Goal: Information Seeking & Learning: Learn about a topic

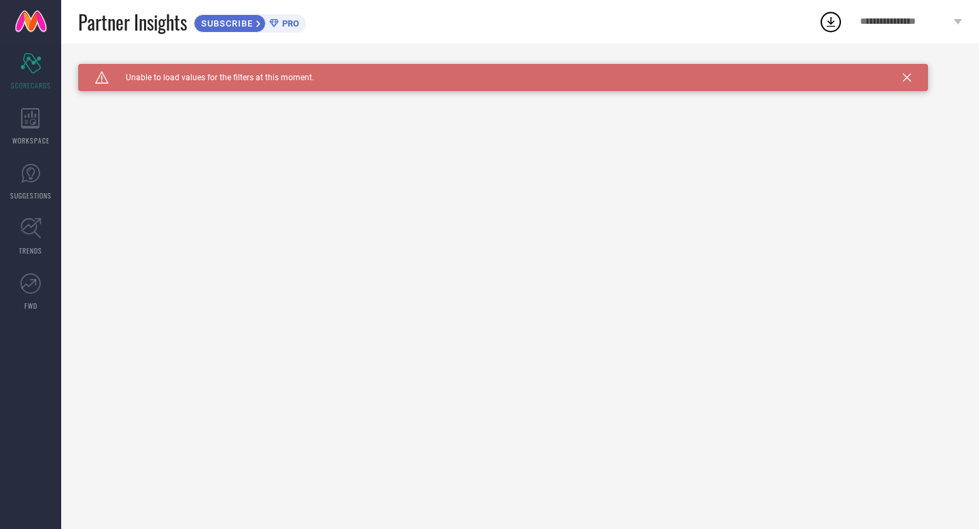
click at [288, 25] on span "PRO" at bounding box center [289, 23] width 20 height 10
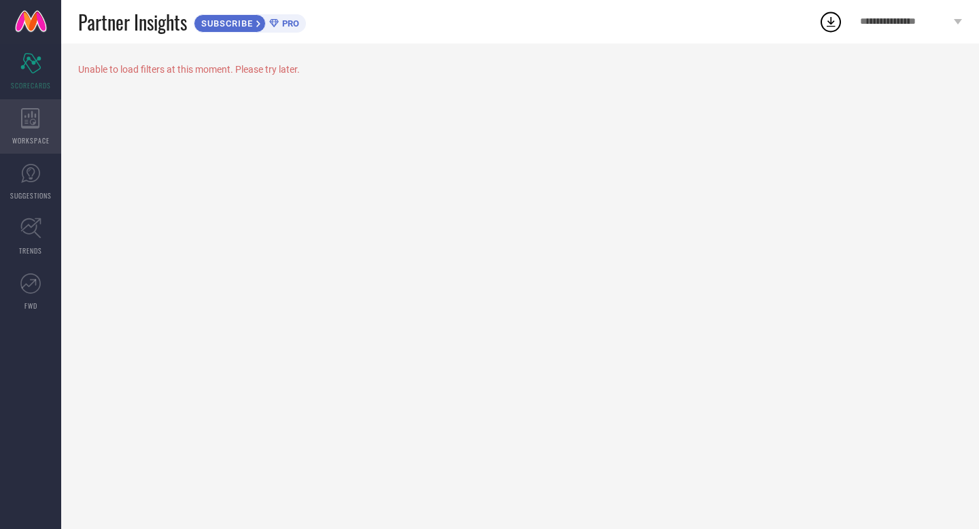
click at [35, 118] on icon at bounding box center [30, 118] width 19 height 20
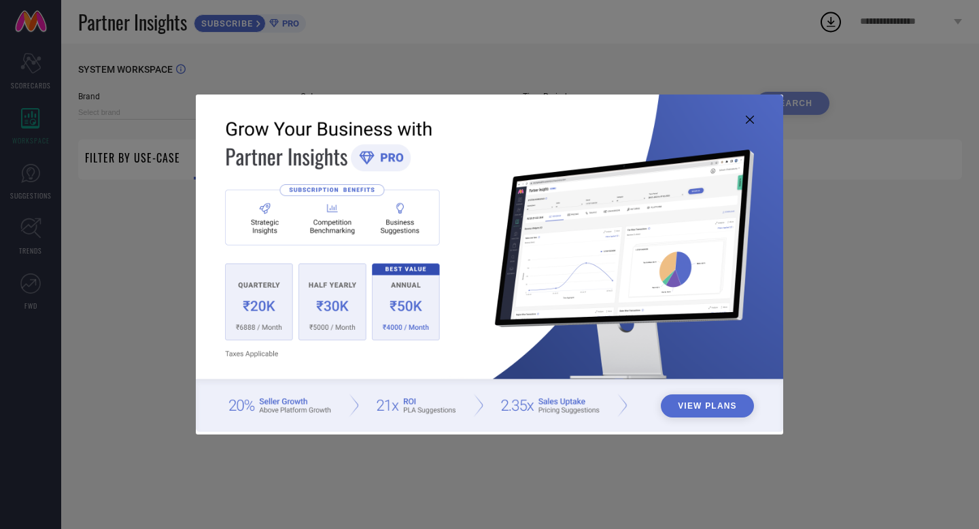
type input "1 STOP FASHION"
type input "All"
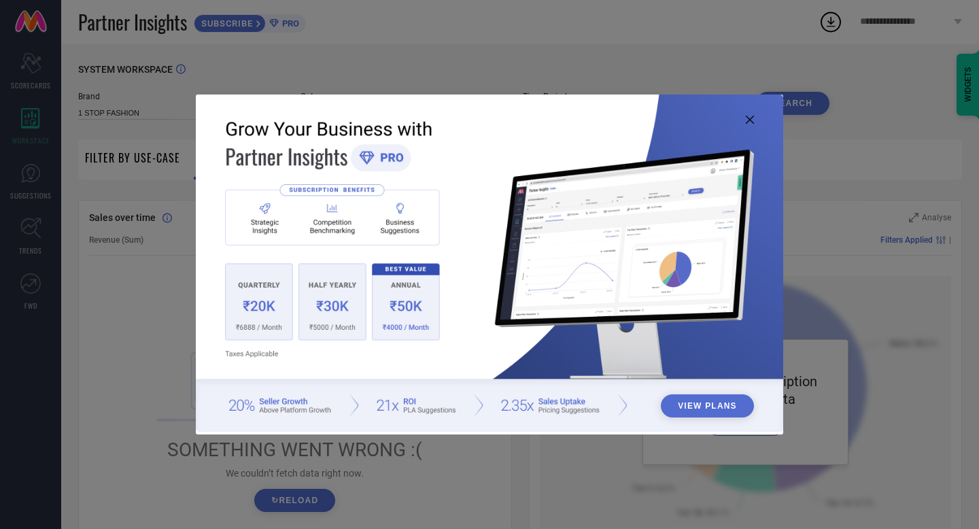
click at [752, 117] on icon at bounding box center [750, 120] width 8 height 8
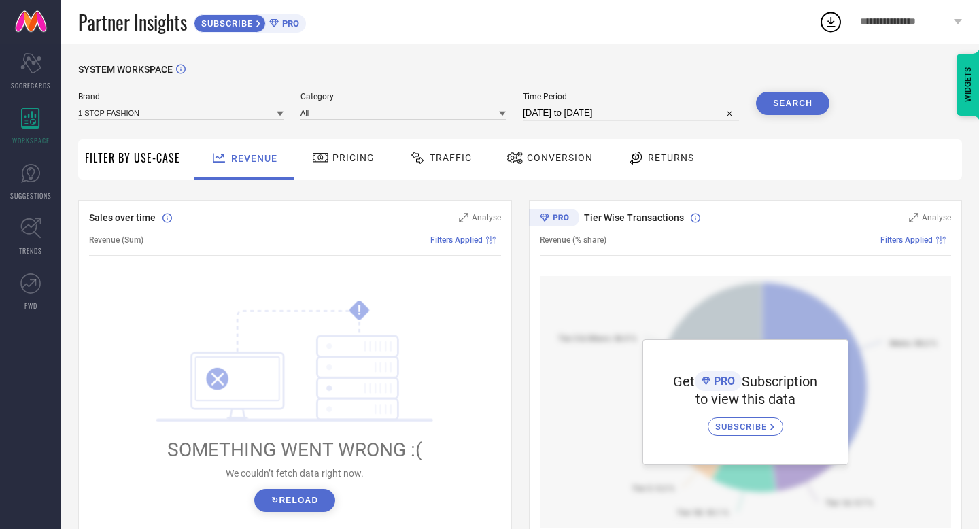
click at [318, 495] on button "↻ Reload" at bounding box center [294, 500] width 81 height 23
click at [351, 158] on span "Pricing" at bounding box center [354, 157] width 42 height 11
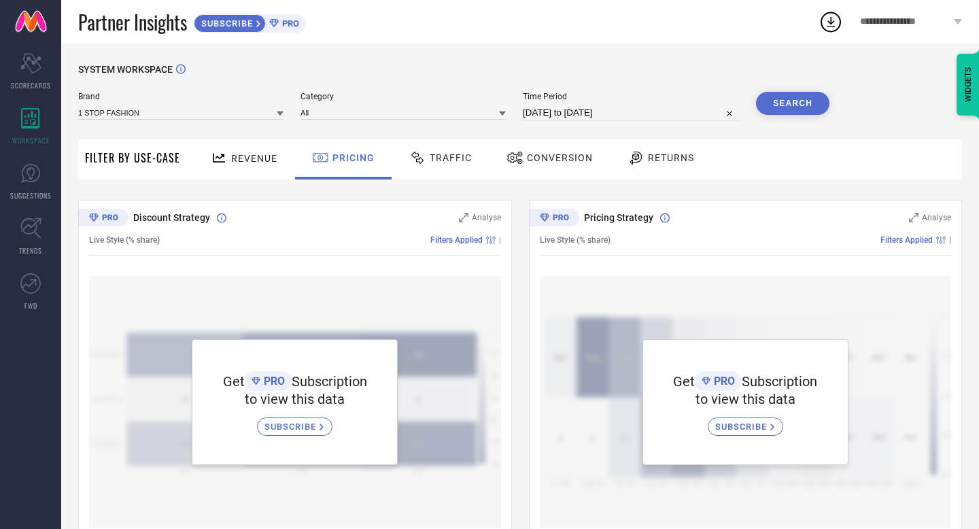
click at [558, 157] on span "Conversion" at bounding box center [560, 157] width 66 height 11
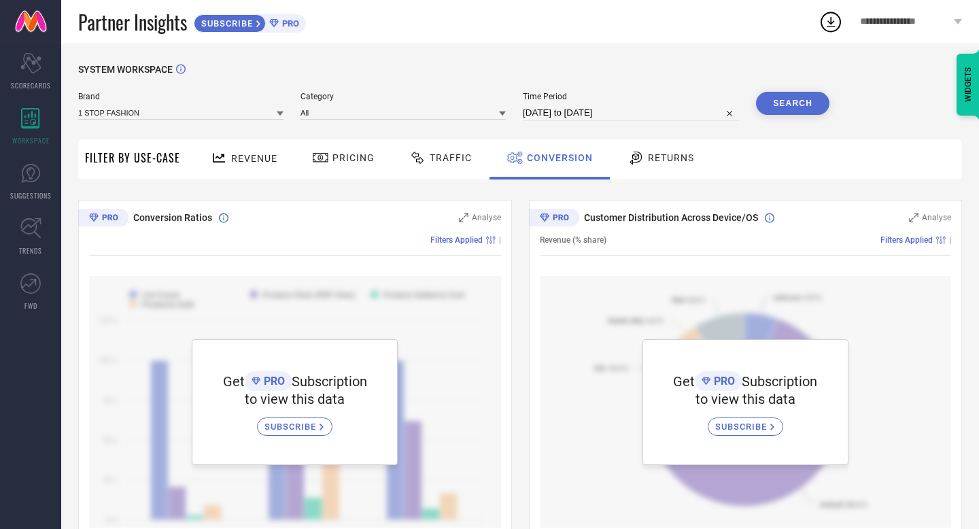
click at [459, 160] on span "Traffic" at bounding box center [451, 157] width 42 height 11
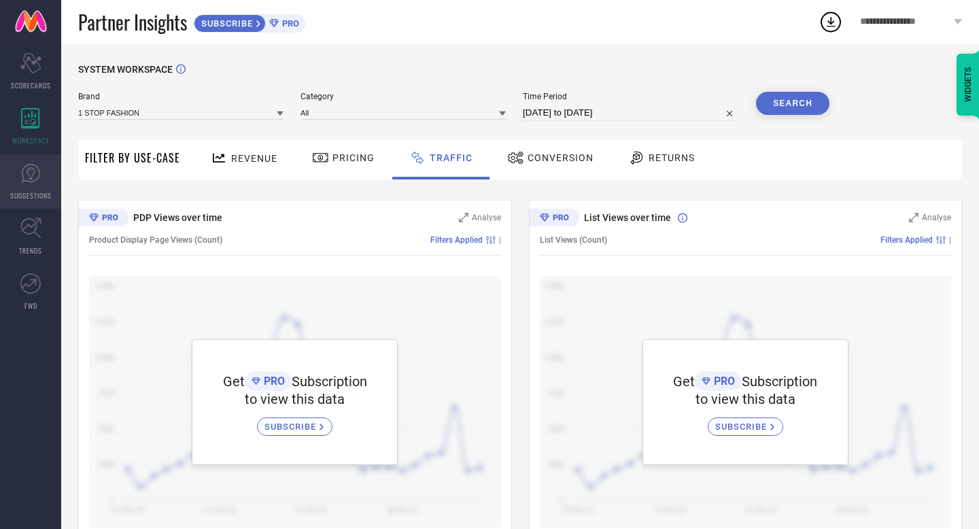
click at [31, 170] on icon at bounding box center [30, 173] width 20 height 20
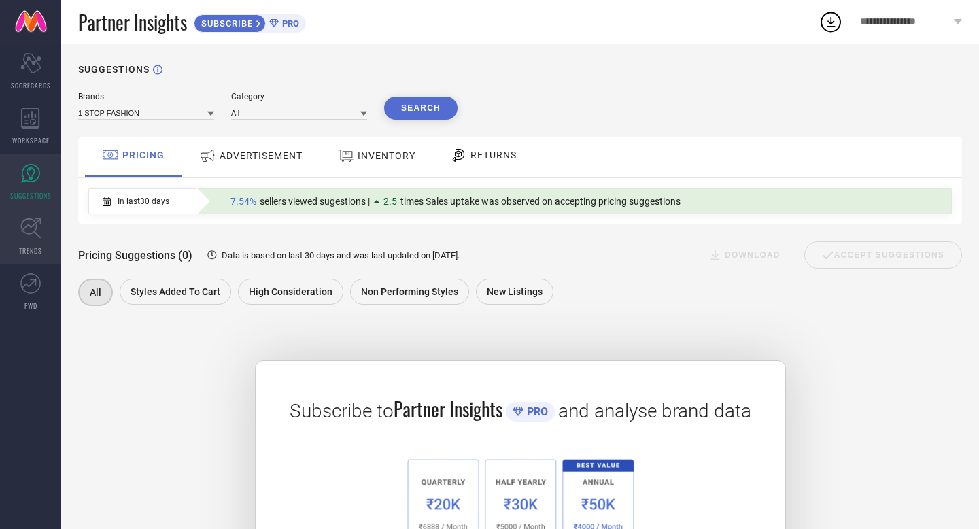
click at [31, 229] on icon at bounding box center [30, 228] width 21 height 21
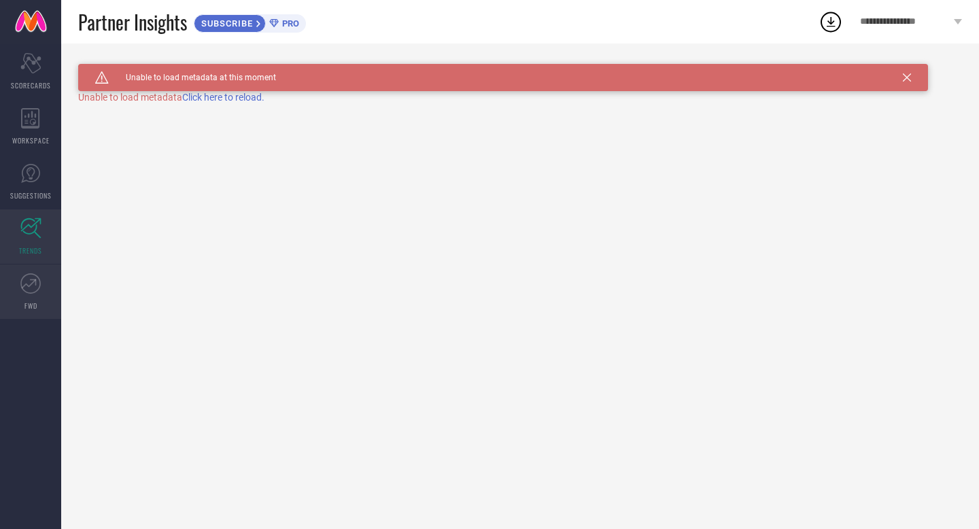
click at [35, 277] on icon at bounding box center [30, 283] width 20 height 20
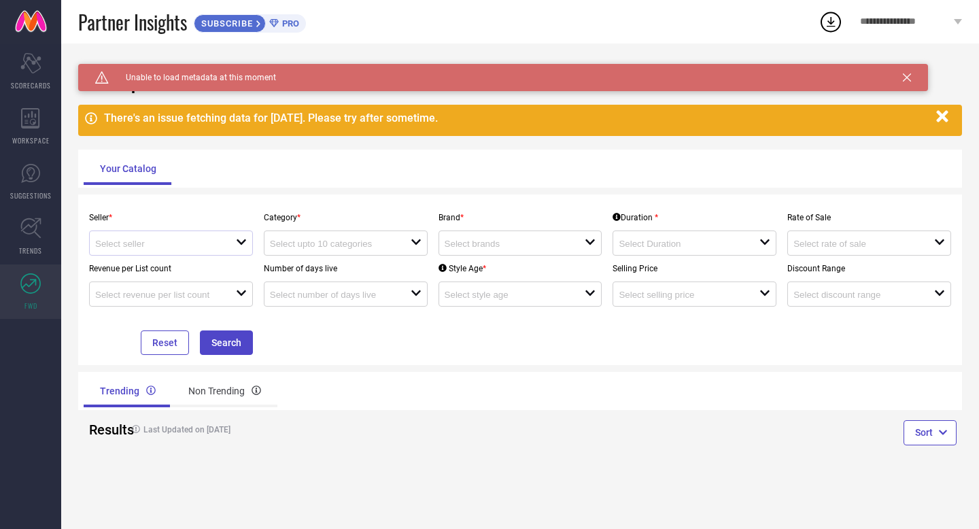
click at [239, 243] on icon at bounding box center [242, 241] width 10 height 5
click at [304, 178] on div "Your Catalog" at bounding box center [520, 168] width 873 height 33
